Goal: Task Accomplishment & Management: Use online tool/utility

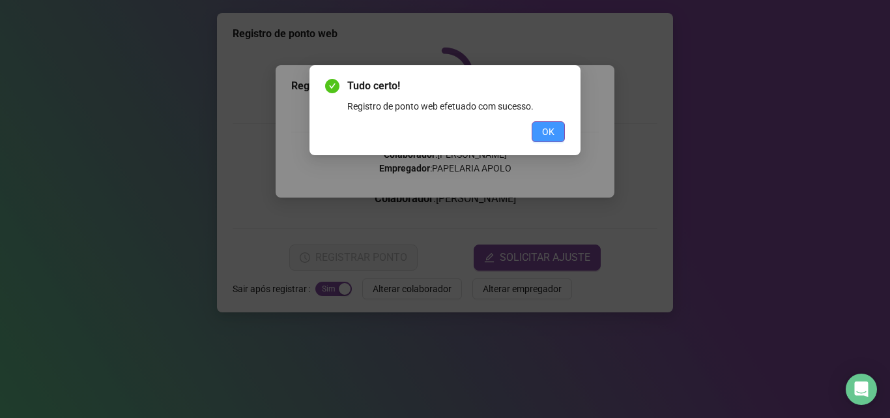
drag, startPoint x: 551, startPoint y: 143, endPoint x: 558, endPoint y: 134, distance: 11.2
click at [553, 139] on div "Tudo certo! Registro de ponto web efetuado com sucesso. OK" at bounding box center [444, 110] width 271 height 90
click at [558, 134] on button "OK" at bounding box center [548, 131] width 33 height 21
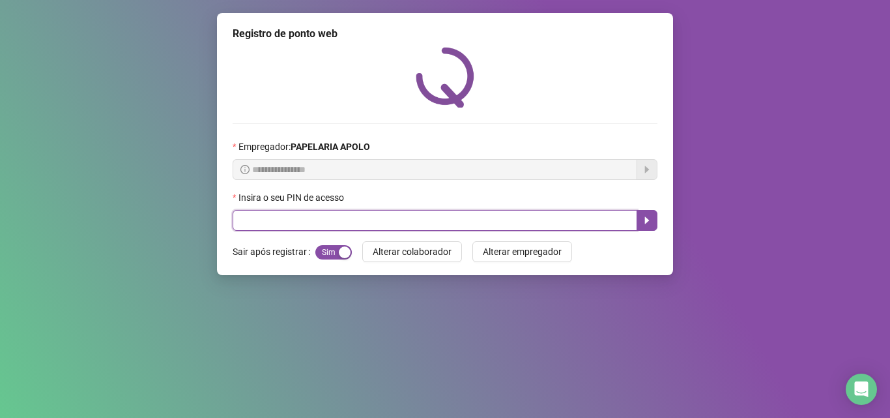
click at [476, 214] on input "text" at bounding box center [435, 220] width 404 height 21
type input "*****"
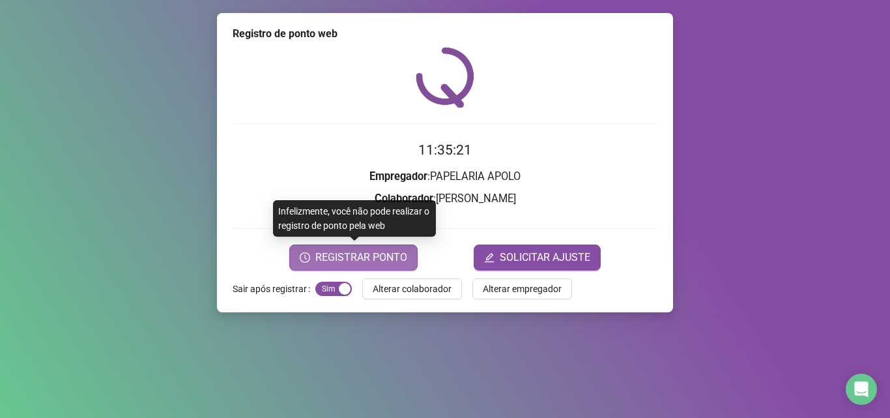
click at [347, 248] on button "REGISTRAR PONTO" at bounding box center [353, 257] width 128 height 26
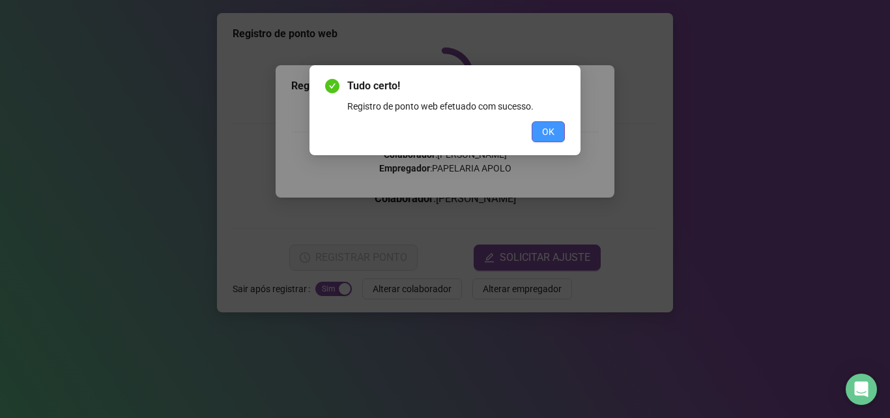
click at [552, 127] on span "OK" at bounding box center [548, 131] width 12 height 14
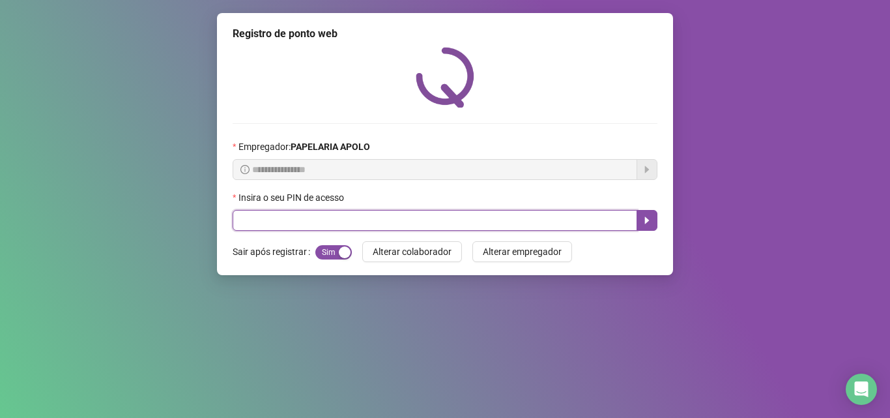
click at [546, 219] on input "text" at bounding box center [435, 220] width 404 height 21
type input "*****"
click at [647, 223] on icon "caret-right" at bounding box center [647, 220] width 10 height 10
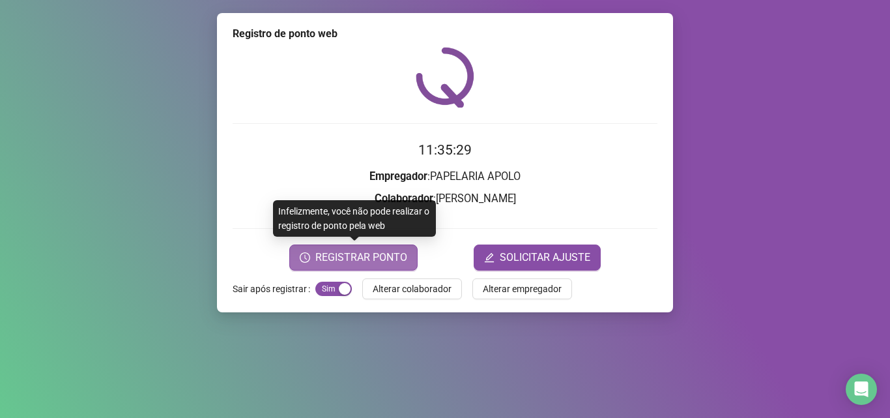
click at [393, 257] on span "REGISTRAR PONTO" at bounding box center [361, 257] width 92 height 16
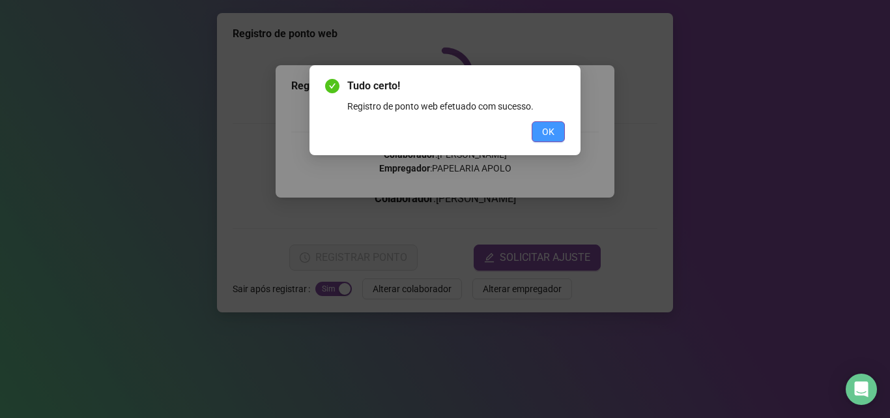
drag, startPoint x: 520, startPoint y: 132, endPoint x: 537, endPoint y: 130, distance: 17.6
click at [537, 130] on div "OK" at bounding box center [445, 131] width 240 height 21
click at [539, 130] on button "OK" at bounding box center [548, 131] width 33 height 21
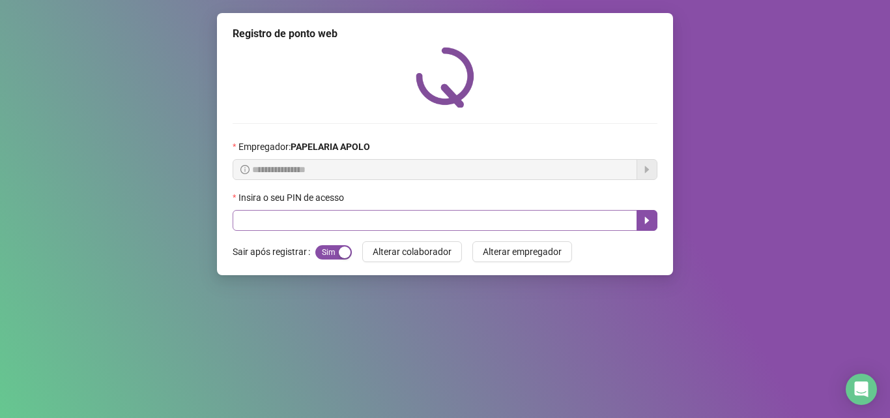
drag, startPoint x: 518, startPoint y: 206, endPoint x: 518, endPoint y: 213, distance: 6.5
click at [518, 209] on div "Insira o seu PIN de acesso" at bounding box center [445, 200] width 425 height 20
click at [517, 215] on input "text" at bounding box center [435, 220] width 404 height 21
type input "*****"
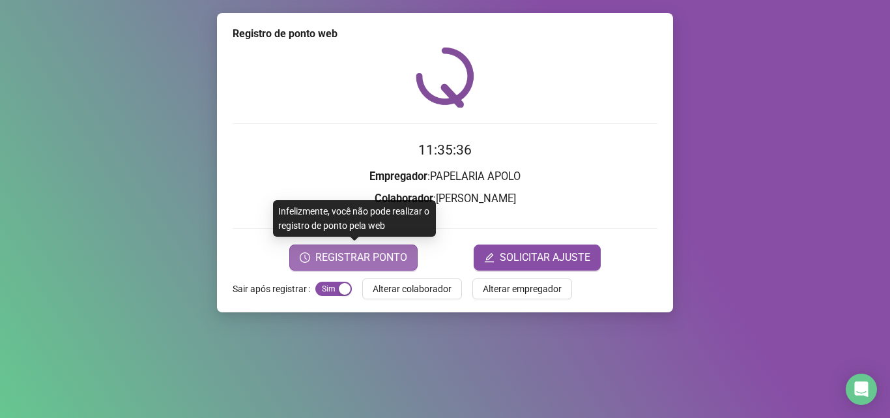
click at [382, 256] on span "REGISTRAR PONTO" at bounding box center [361, 257] width 92 height 16
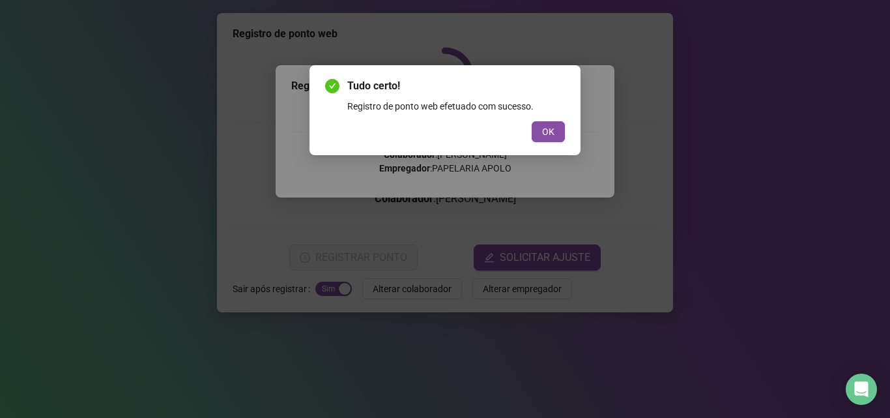
drag, startPoint x: 545, startPoint y: 137, endPoint x: 510, endPoint y: 176, distance: 52.6
click at [545, 138] on span "OK" at bounding box center [548, 131] width 12 height 14
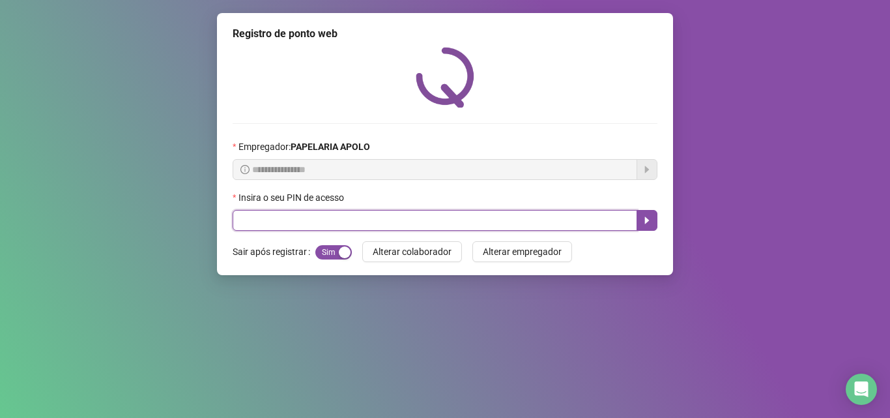
click at [409, 223] on input "text" at bounding box center [435, 220] width 404 height 21
type input "*****"
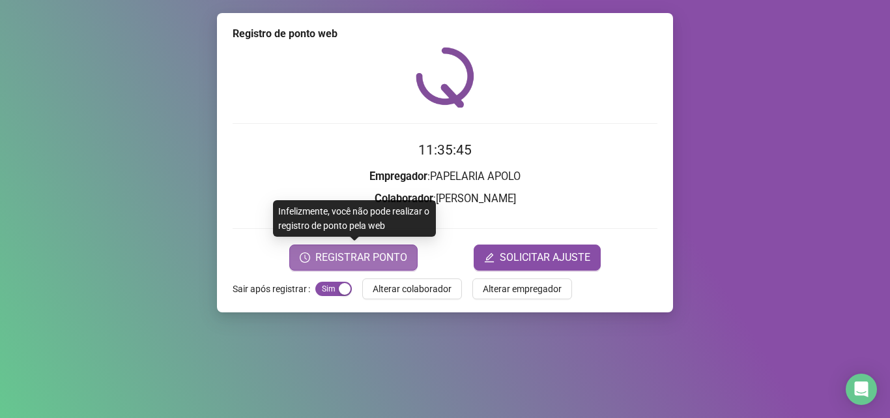
click at [328, 257] on span "REGISTRAR PONTO" at bounding box center [361, 257] width 92 height 16
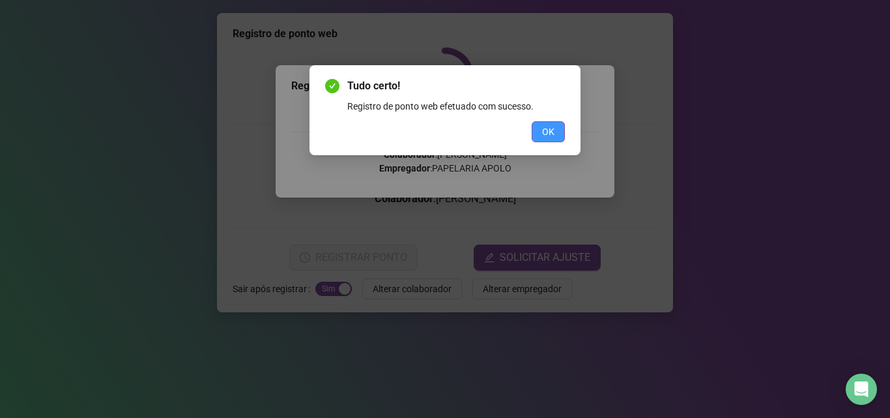
click at [554, 129] on button "OK" at bounding box center [548, 131] width 33 height 21
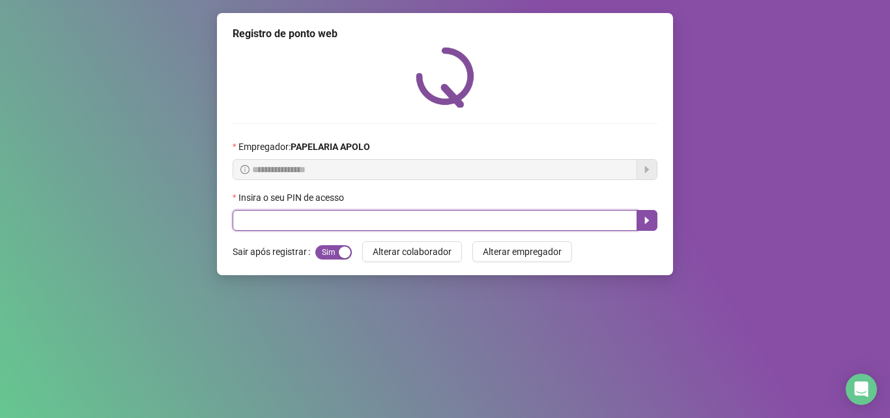
click at [464, 217] on input "text" at bounding box center [435, 220] width 404 height 21
